Goal: Check status: Check status

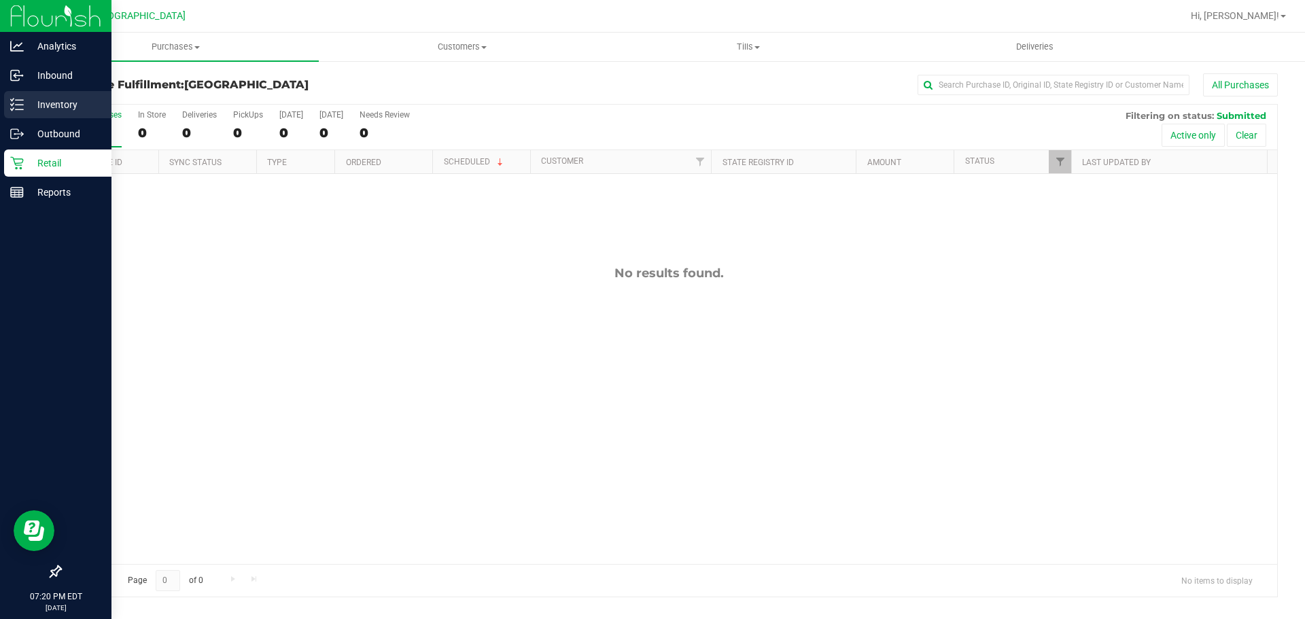
click at [32, 101] on p "Inventory" at bounding box center [65, 105] width 82 height 16
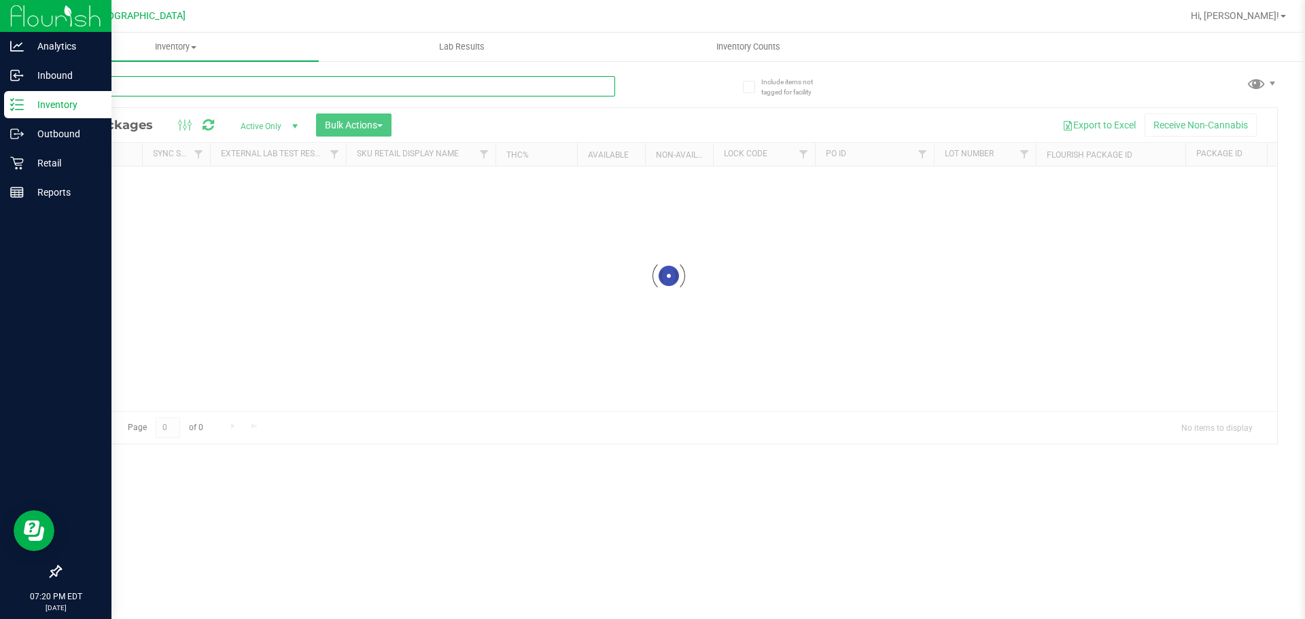
click at [203, 90] on input "text" at bounding box center [337, 86] width 555 height 20
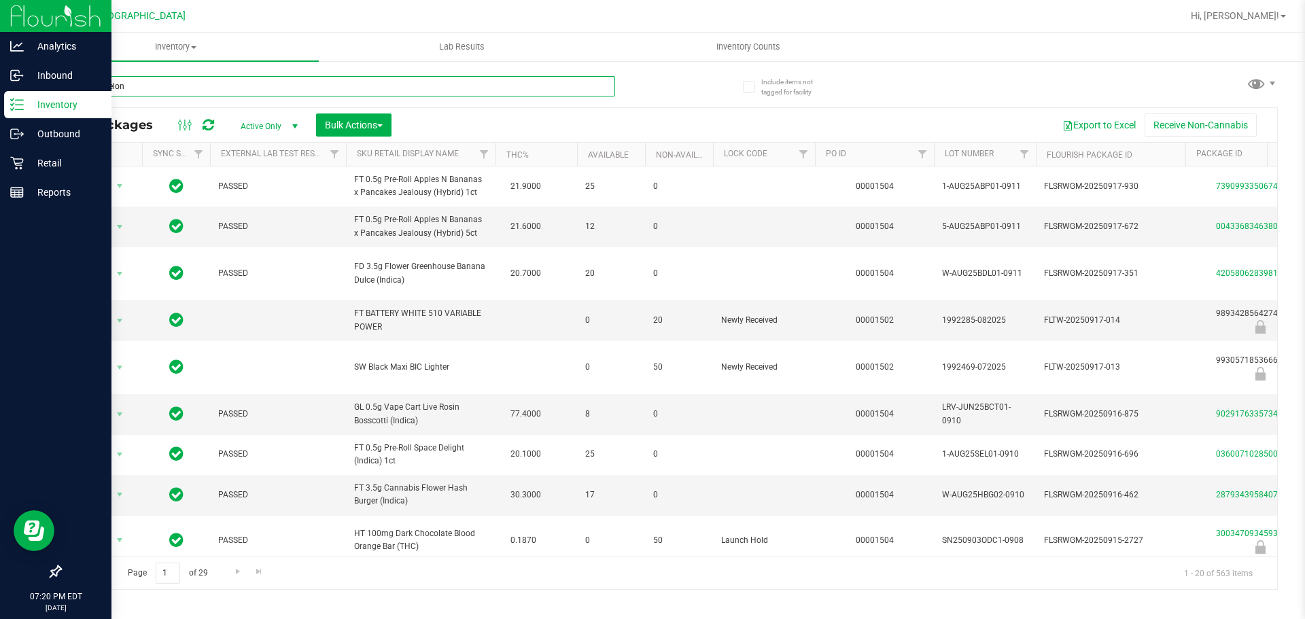
type input "watermelon"
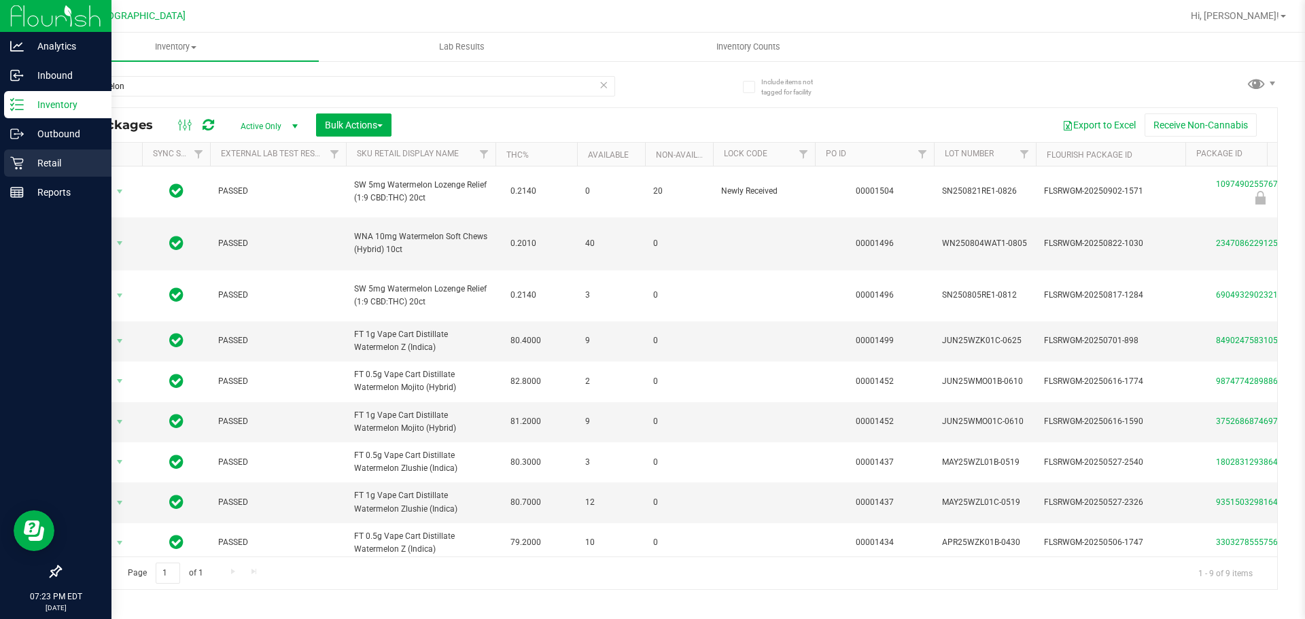
click at [29, 160] on p "Retail" at bounding box center [65, 163] width 82 height 16
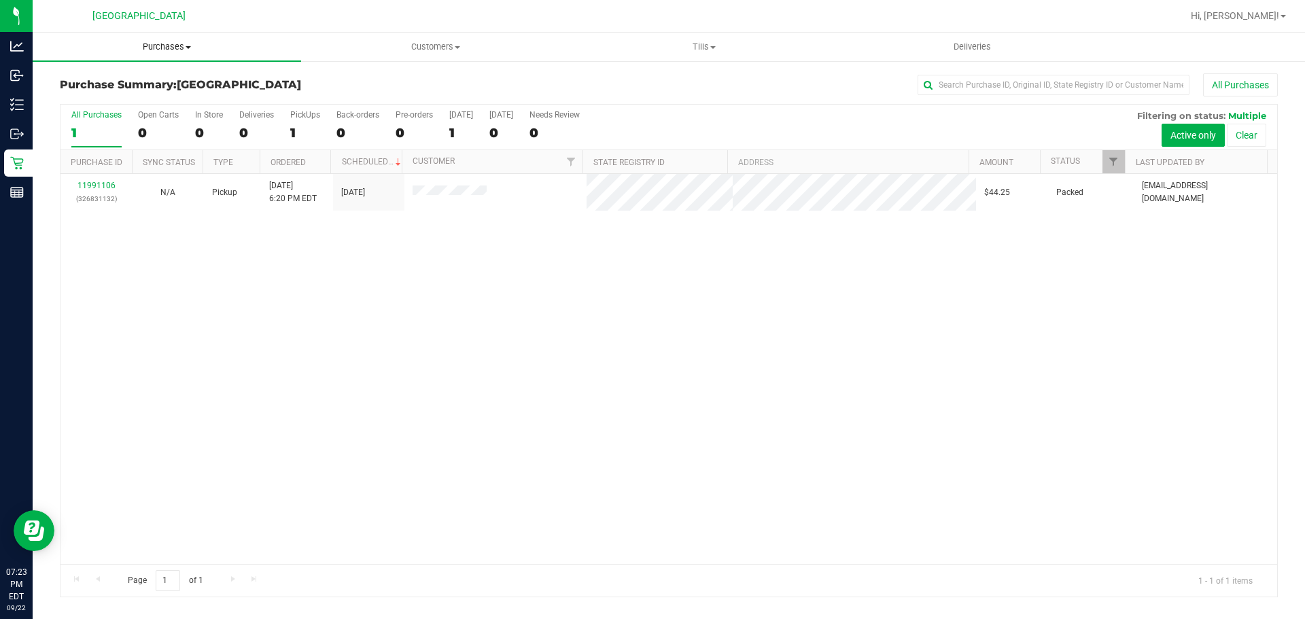
click at [168, 50] on span "Purchases" at bounding box center [167, 47] width 269 height 12
click at [92, 96] on span "Fulfillment" at bounding box center [75, 98] width 84 height 12
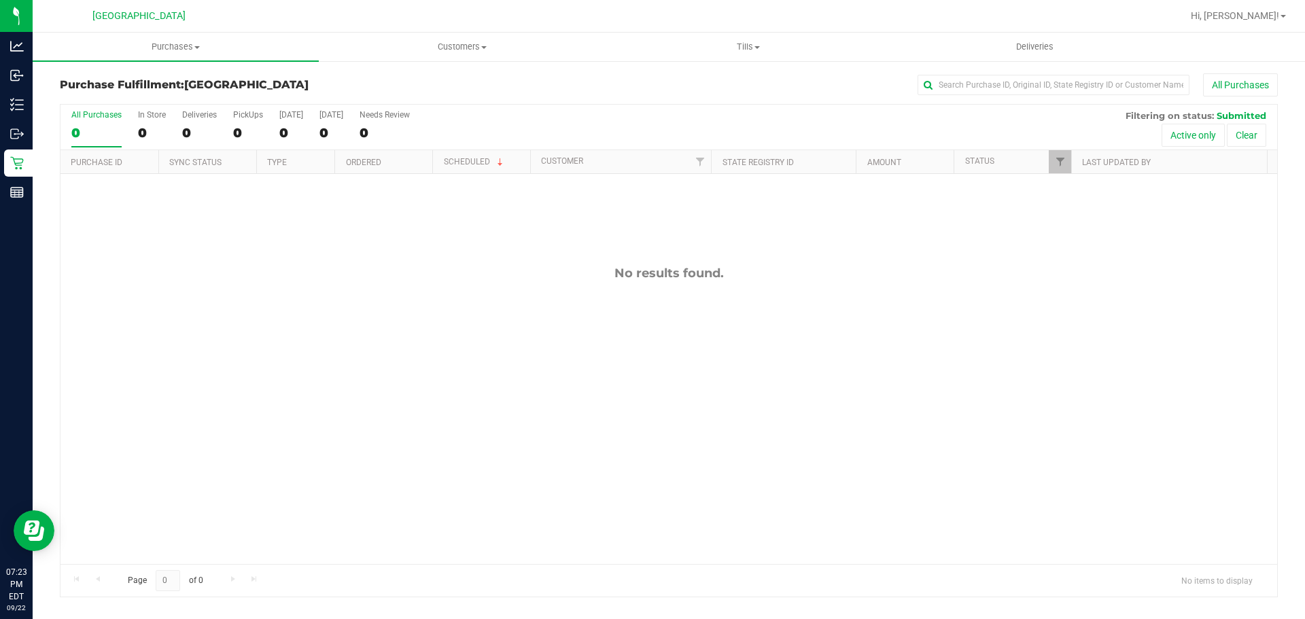
click at [184, 63] on div "Purchase Fulfillment: South Tampa WC All Purchases All Purchases 0 In Store 0 D…" at bounding box center [669, 335] width 1273 height 551
click at [167, 60] on uib-tab-heading "Purchases Summary of purchases Fulfillment All purchases" at bounding box center [176, 47] width 286 height 29
click at [133, 83] on span "Summary of purchases" at bounding box center [102, 82] width 139 height 12
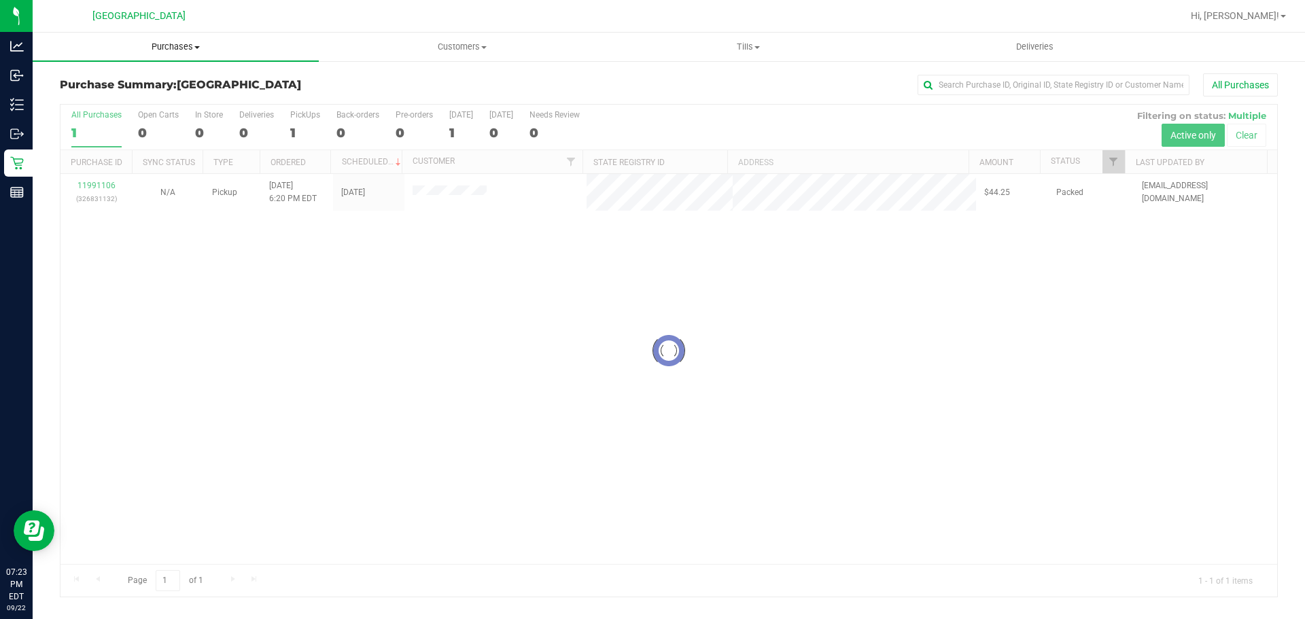
click at [169, 52] on span "Purchases" at bounding box center [176, 47] width 286 height 12
click at [130, 103] on li "Fulfillment" at bounding box center [176, 98] width 286 height 16
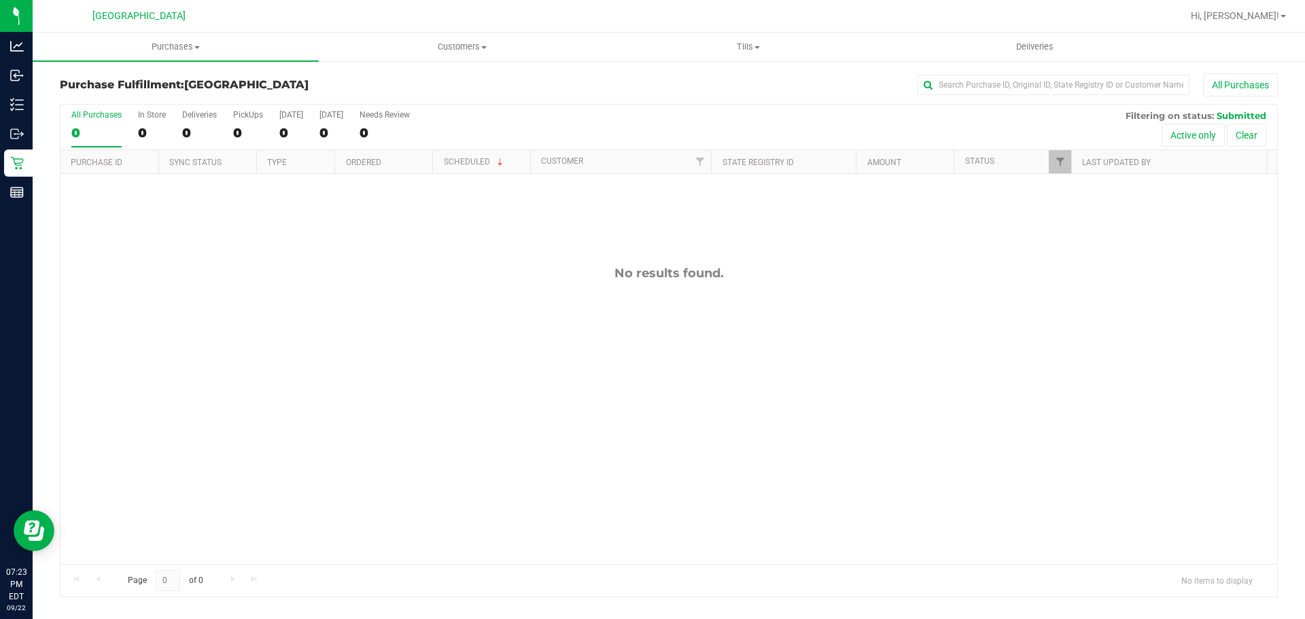
click at [552, 258] on div "No results found." at bounding box center [669, 415] width 1217 height 482
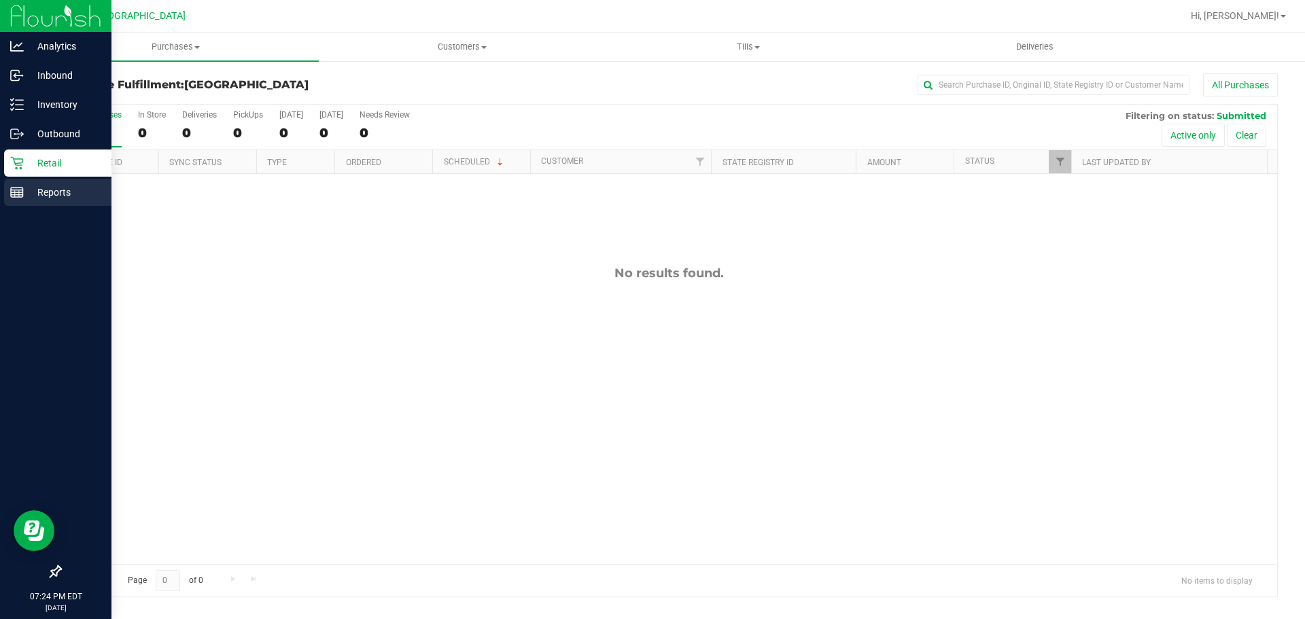
click at [26, 206] on link "Reports" at bounding box center [55, 193] width 111 height 29
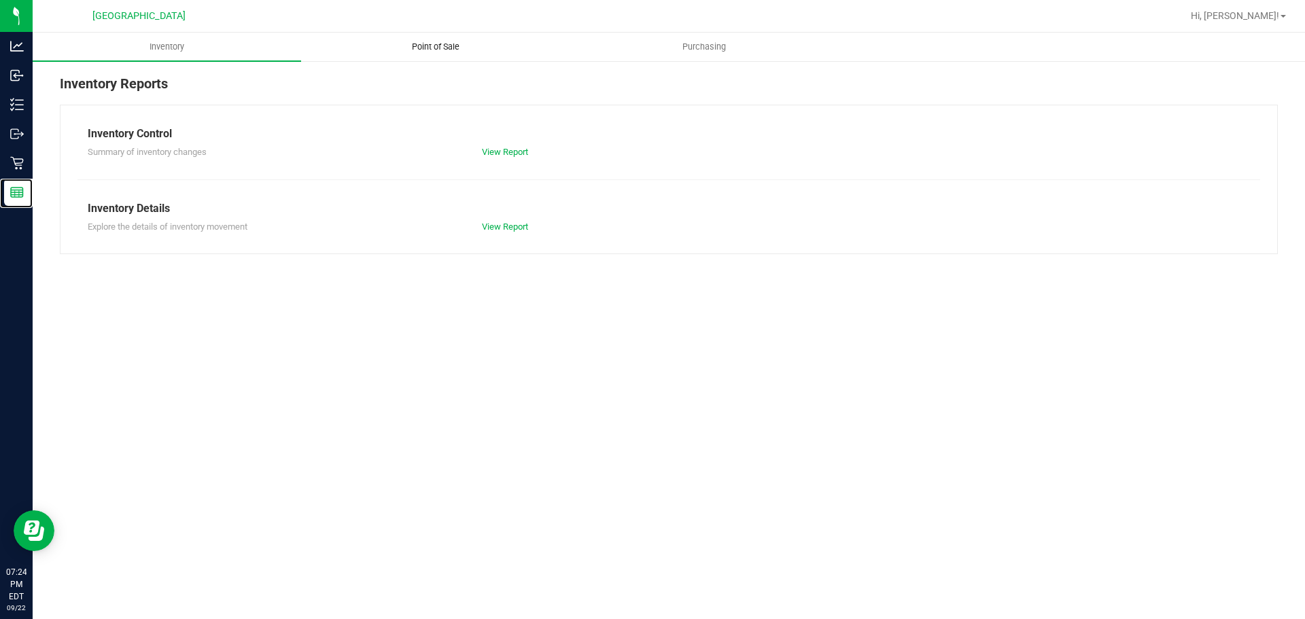
click at [460, 49] on span "Point of Sale" at bounding box center [436, 47] width 84 height 12
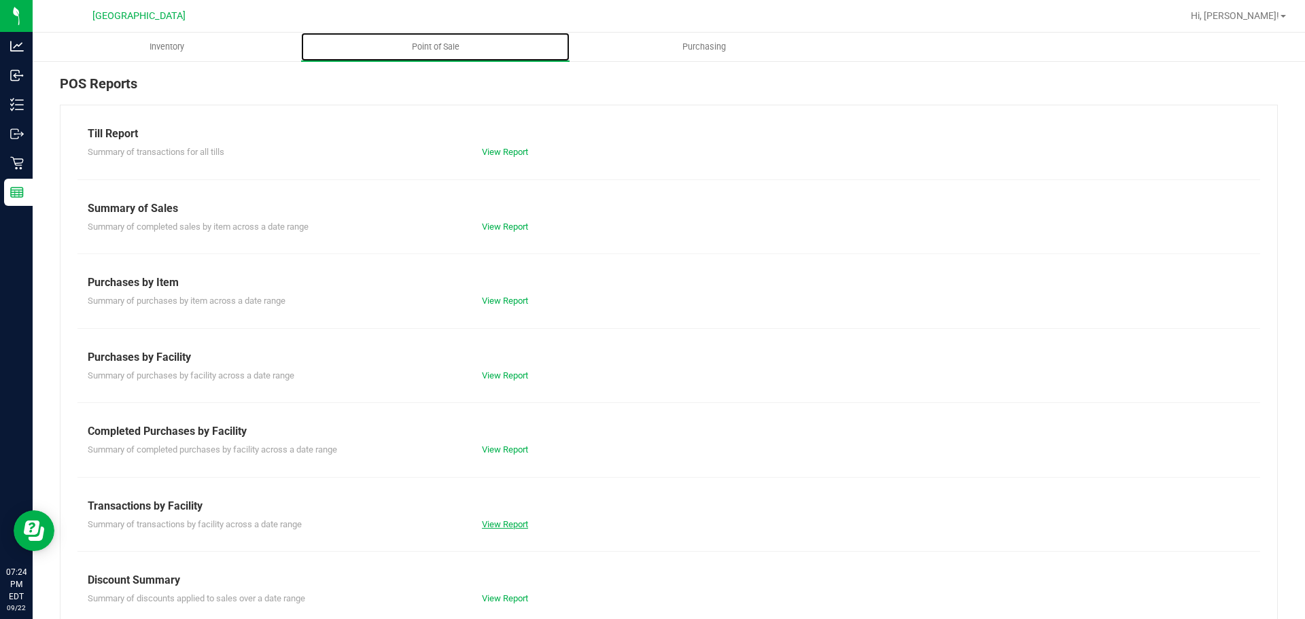
click at [517, 523] on link "View Report" at bounding box center [505, 524] width 46 height 10
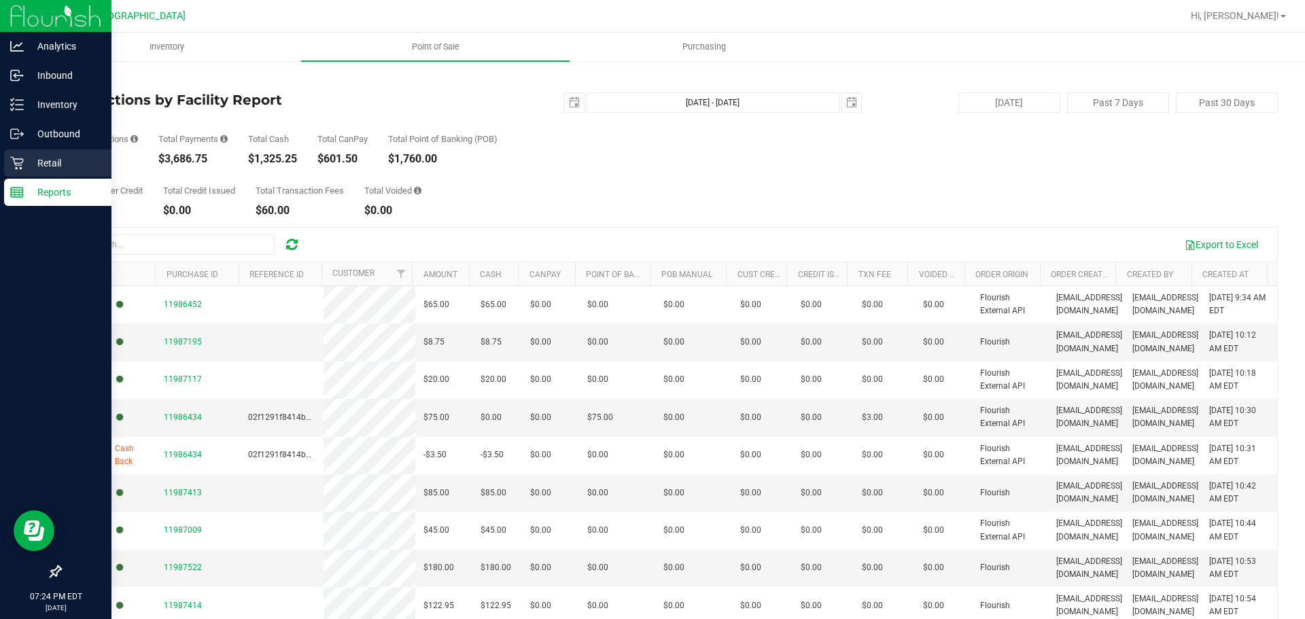
click at [12, 169] on icon at bounding box center [17, 163] width 14 height 14
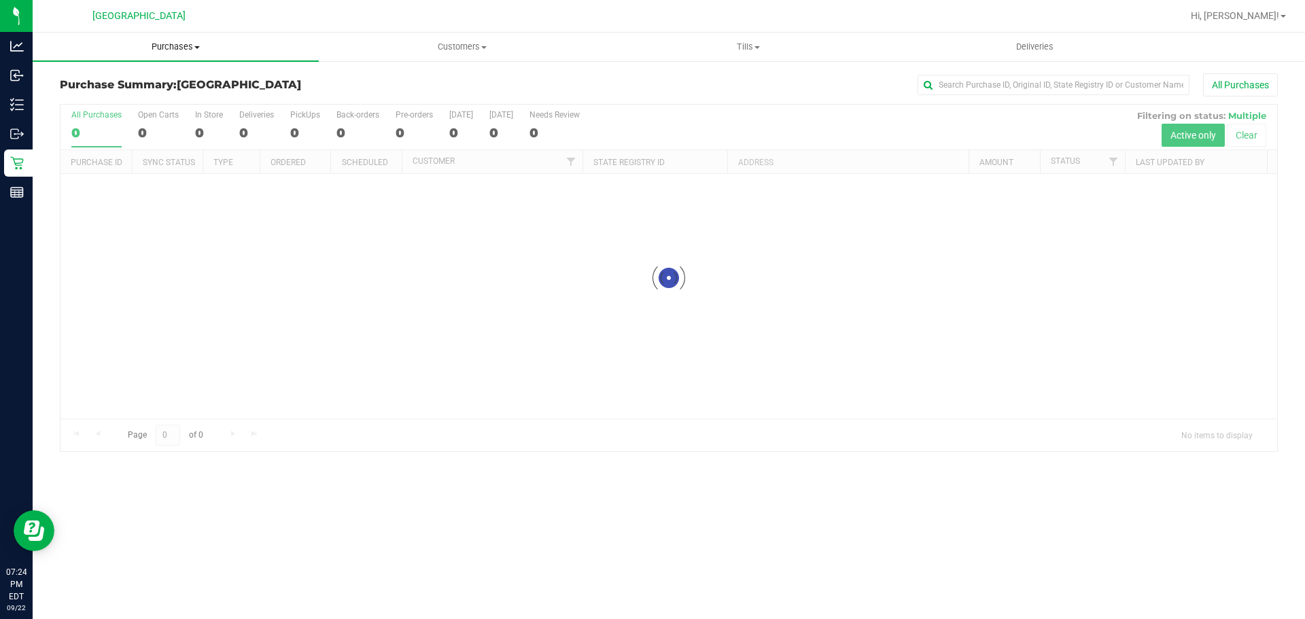
click at [160, 41] on span "Purchases" at bounding box center [176, 47] width 286 height 12
click at [82, 99] on span "Fulfillment" at bounding box center [75, 98] width 84 height 12
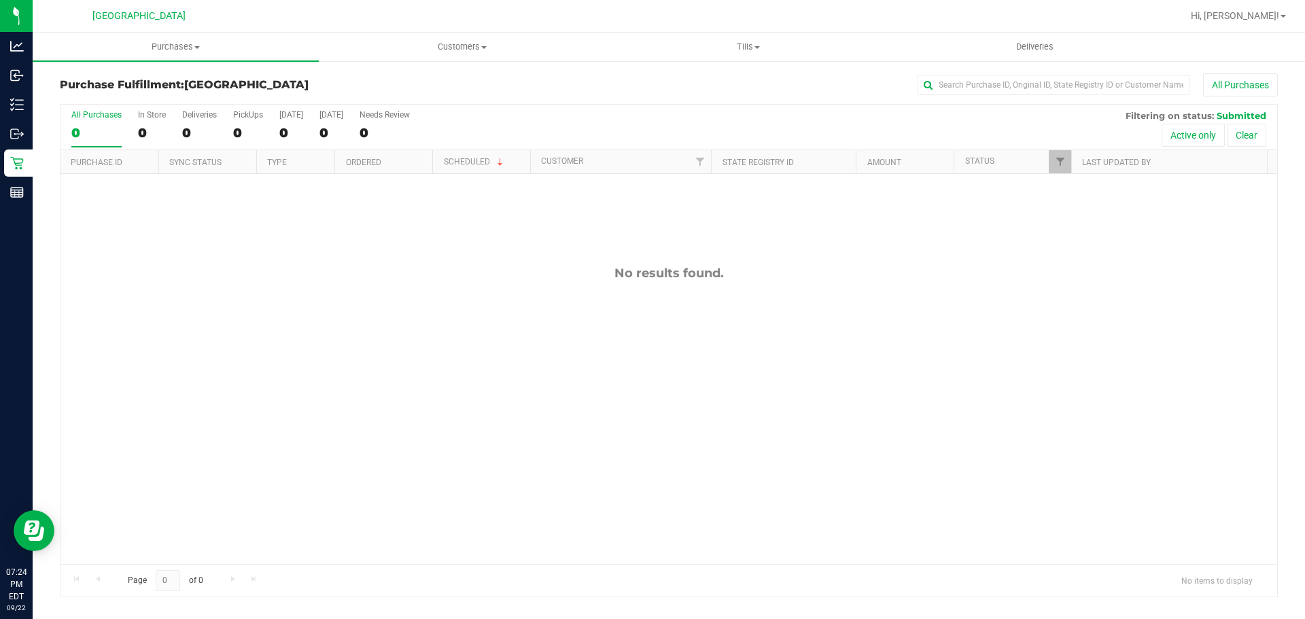
click at [462, 424] on div "No results found." at bounding box center [669, 415] width 1217 height 482
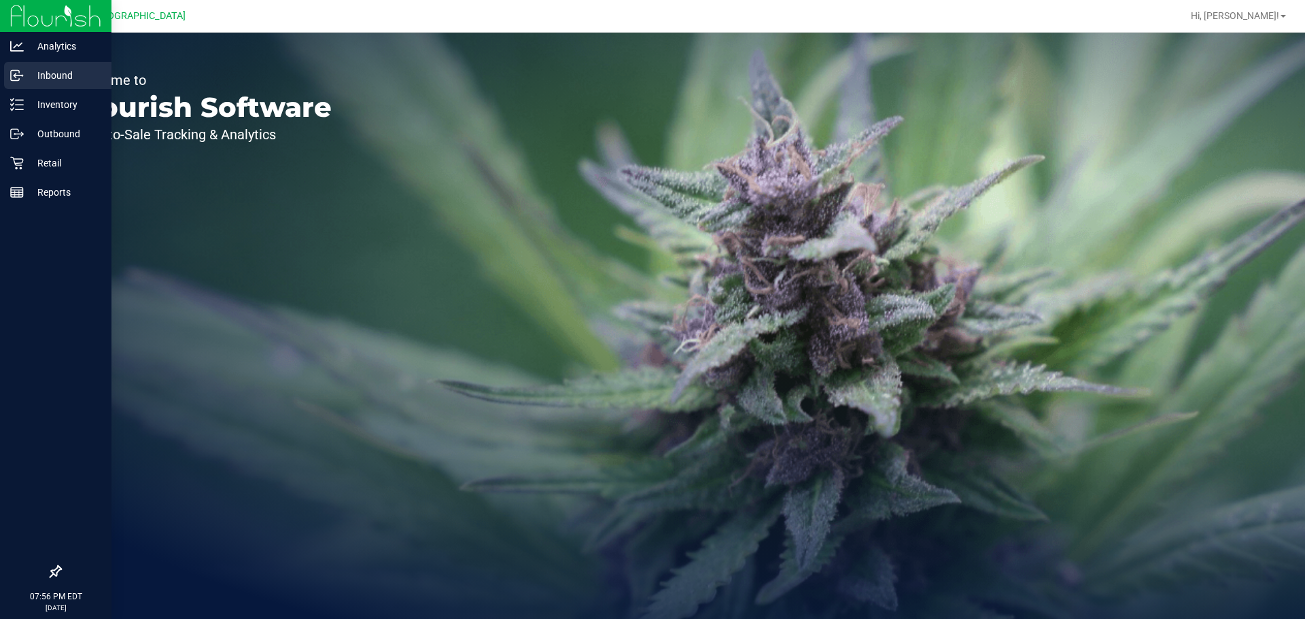
click at [40, 82] on p "Inbound" at bounding box center [65, 75] width 82 height 16
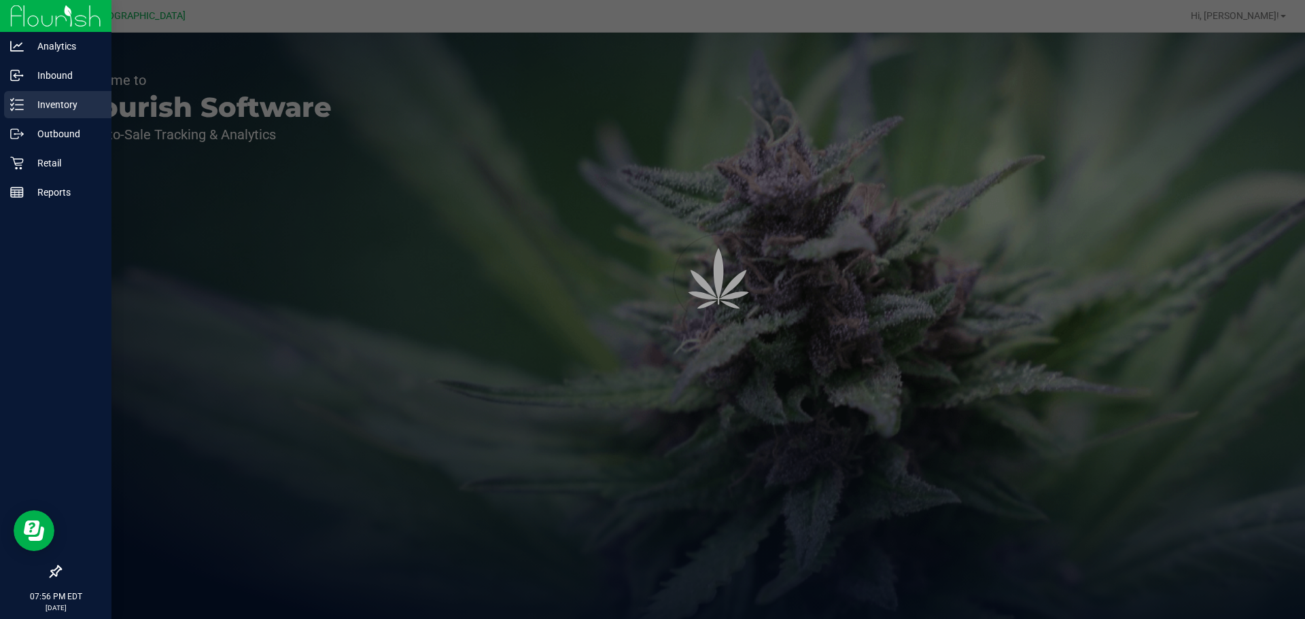
click at [52, 97] on p "Inventory" at bounding box center [65, 105] width 82 height 16
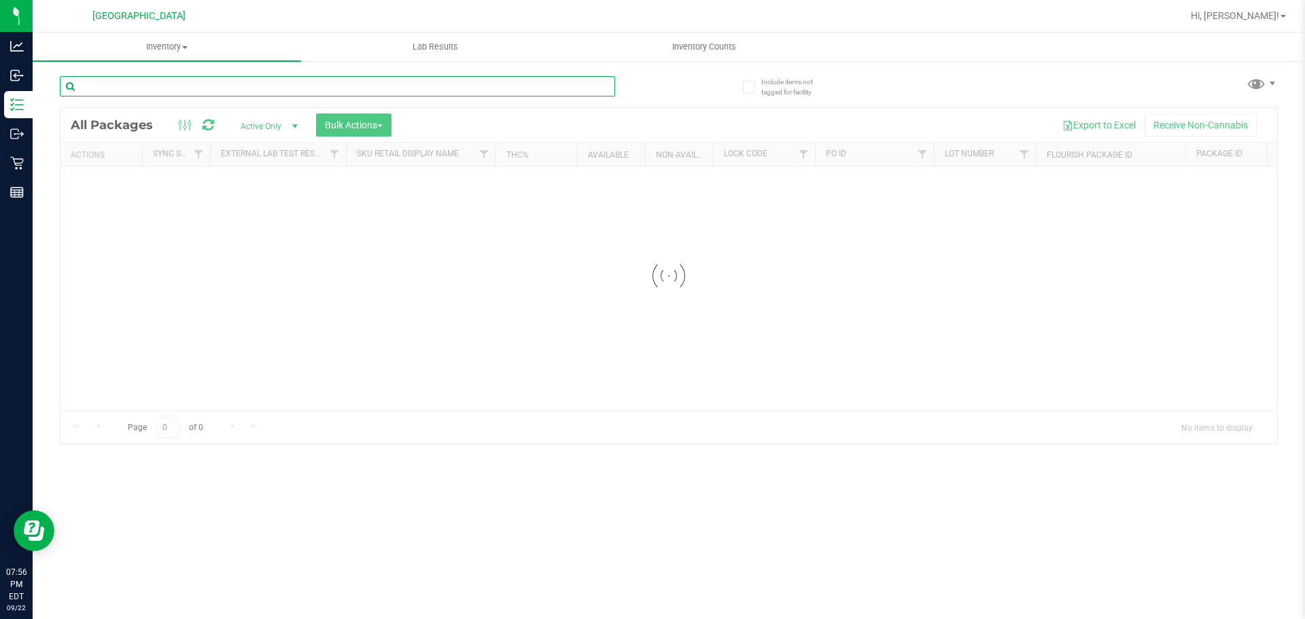
click at [273, 78] on input "text" at bounding box center [337, 86] width 555 height 20
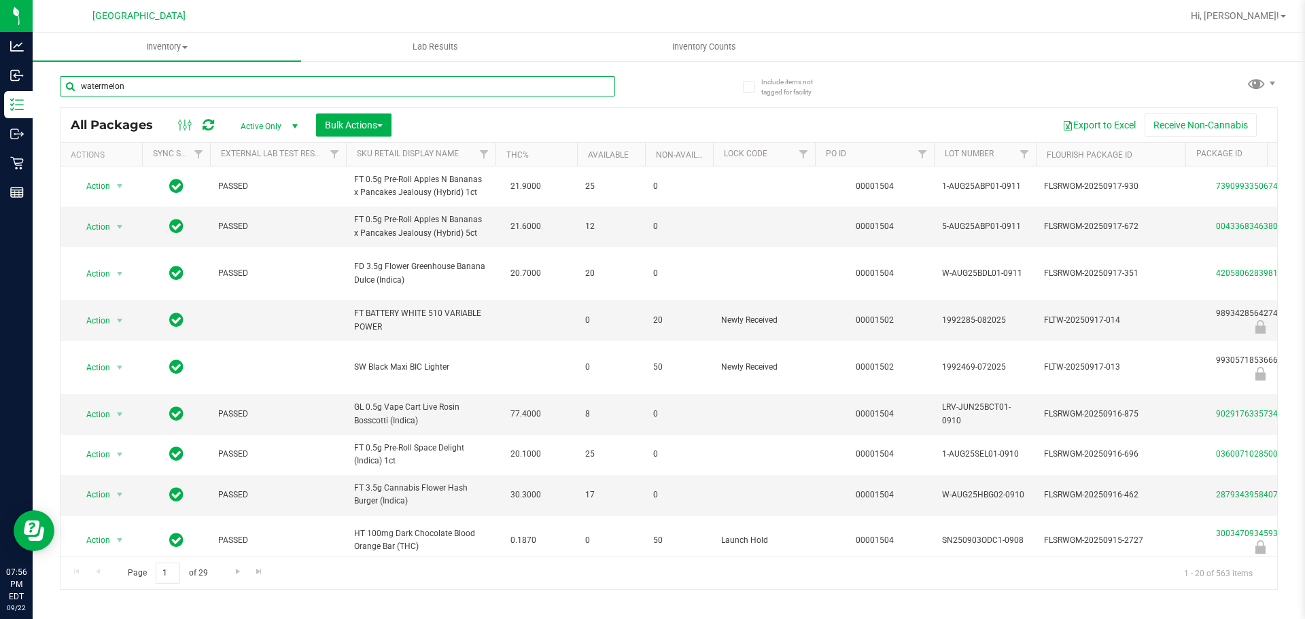
type input "watermelon"
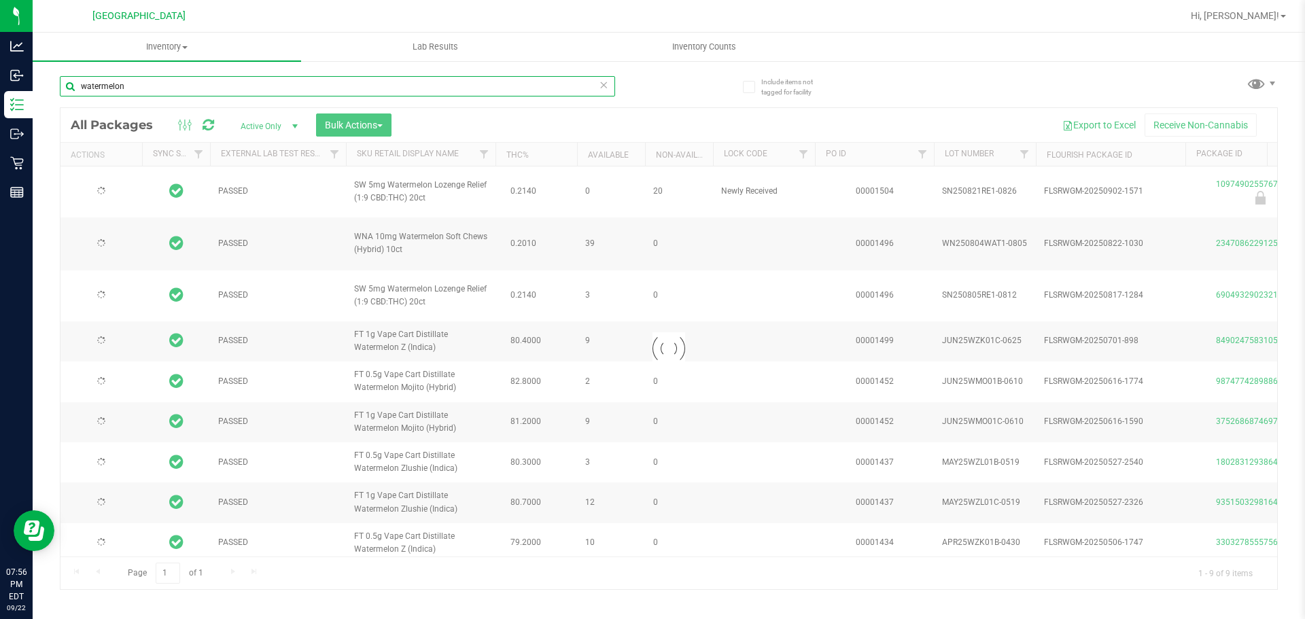
type input "[DATE]"
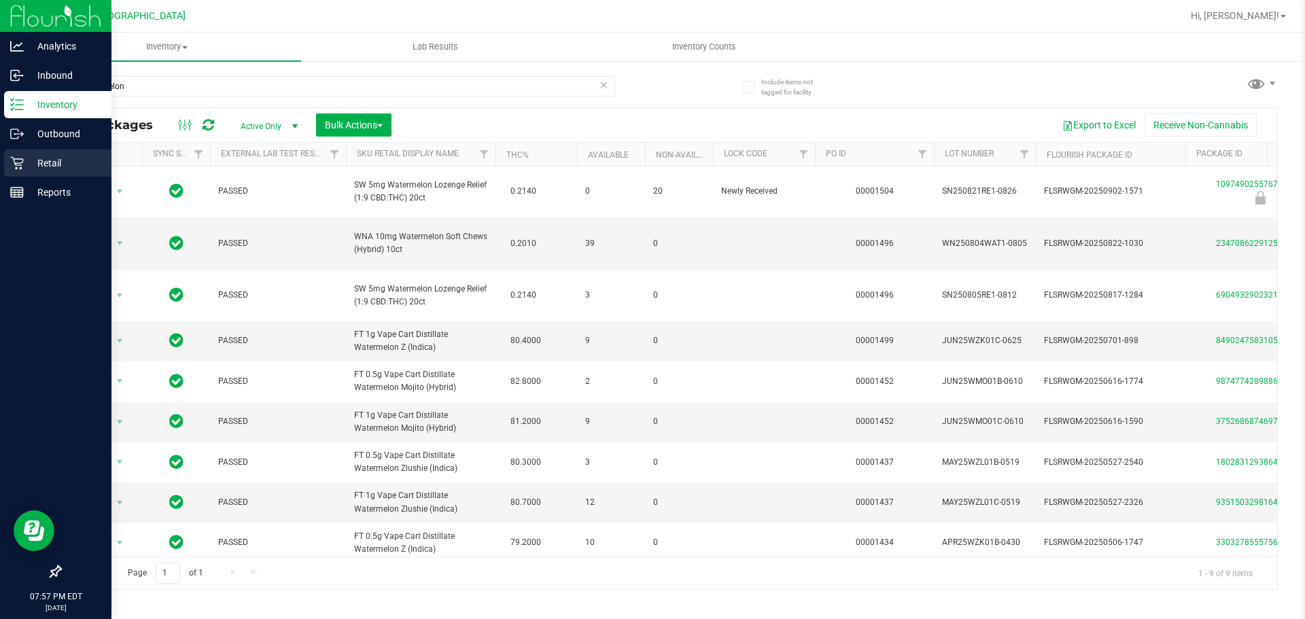
click at [10, 156] on div "Retail" at bounding box center [57, 163] width 107 height 27
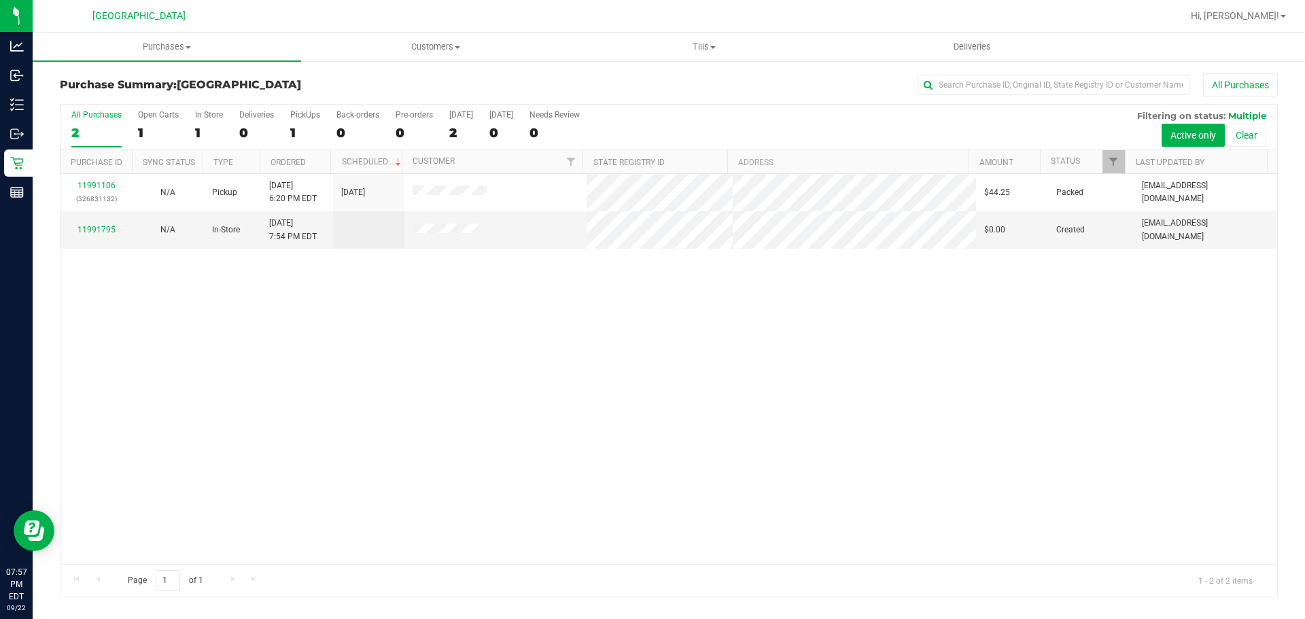
click at [313, 388] on div "11991106 (326831132) N/A Pickup [DATE] 6:20 PM EDT 9/22/2025 $44.25 Packed [EMA…" at bounding box center [669, 369] width 1217 height 390
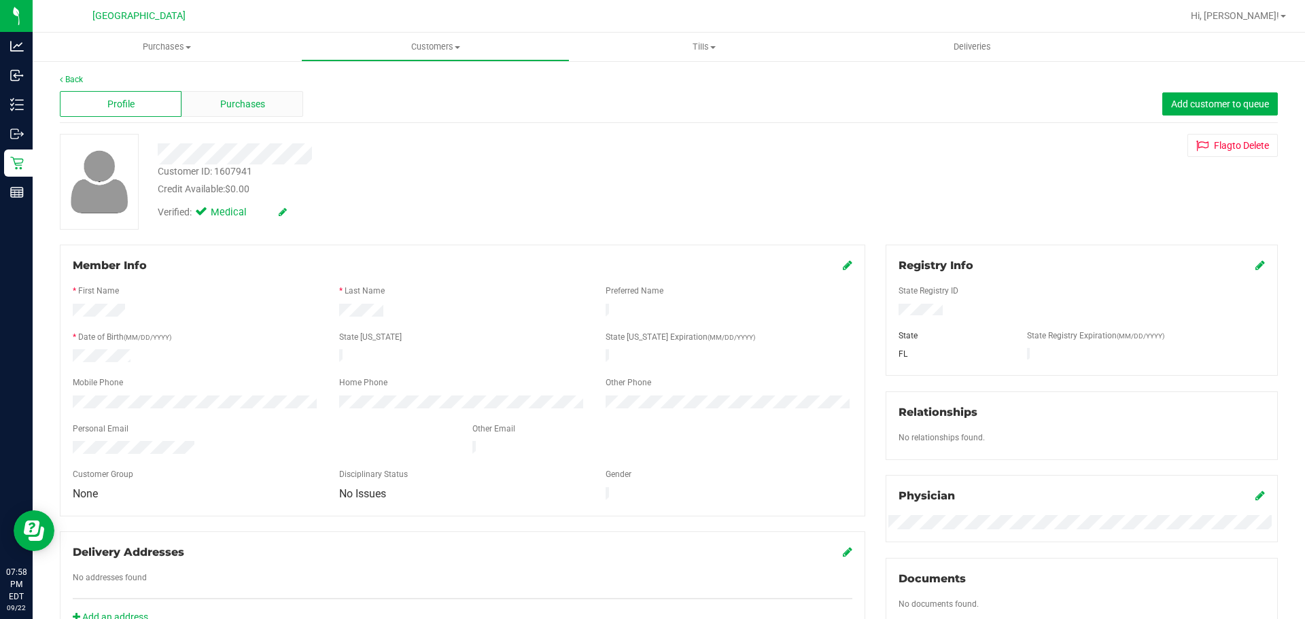
click at [279, 114] on div "Purchases" at bounding box center [243, 104] width 122 height 26
